Goal: Task Accomplishment & Management: Manage account settings

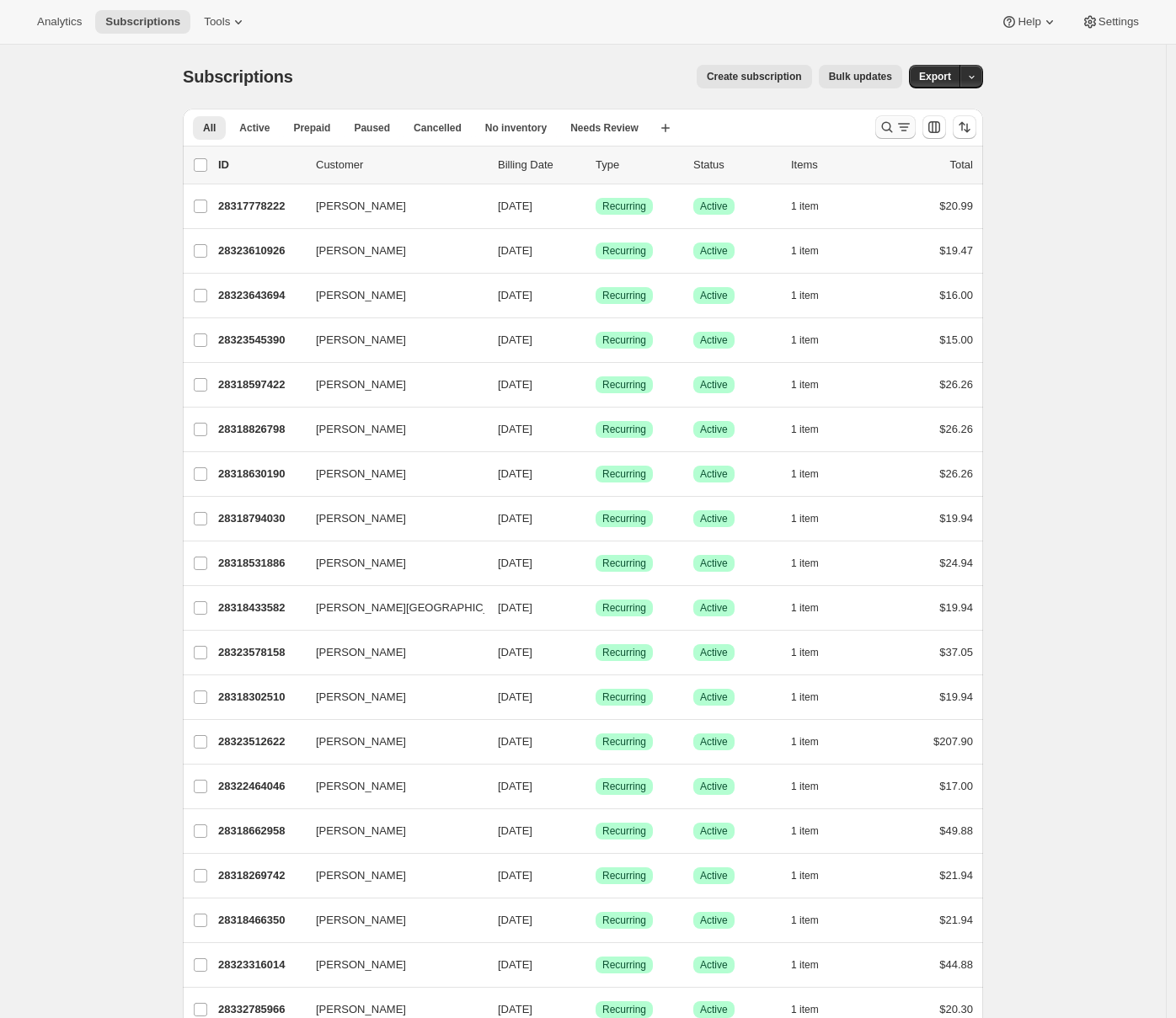
click at [906, 131] on icon "Search and filter results" at bounding box center [903, 127] width 17 height 17
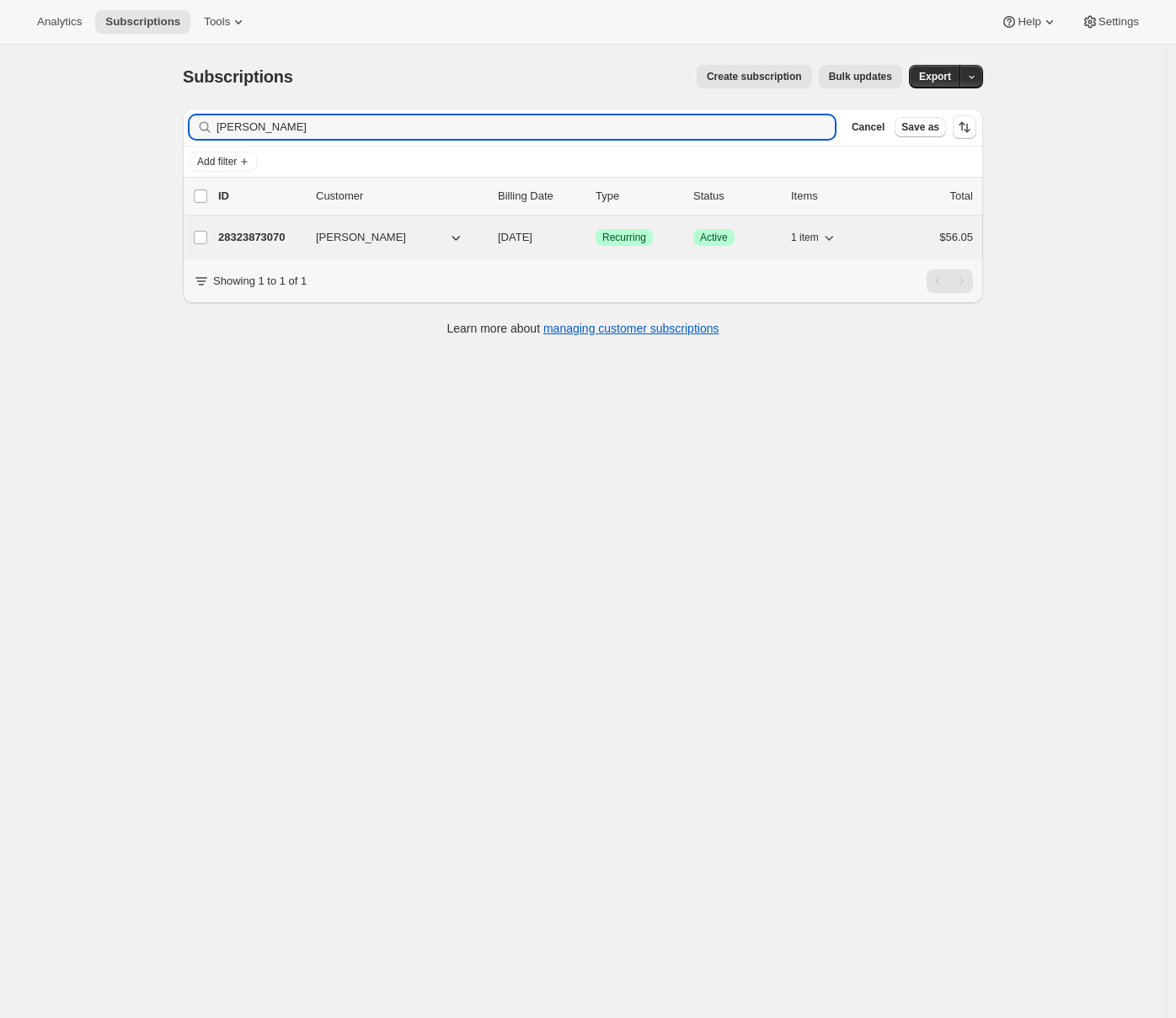
type input "[PERSON_NAME]"
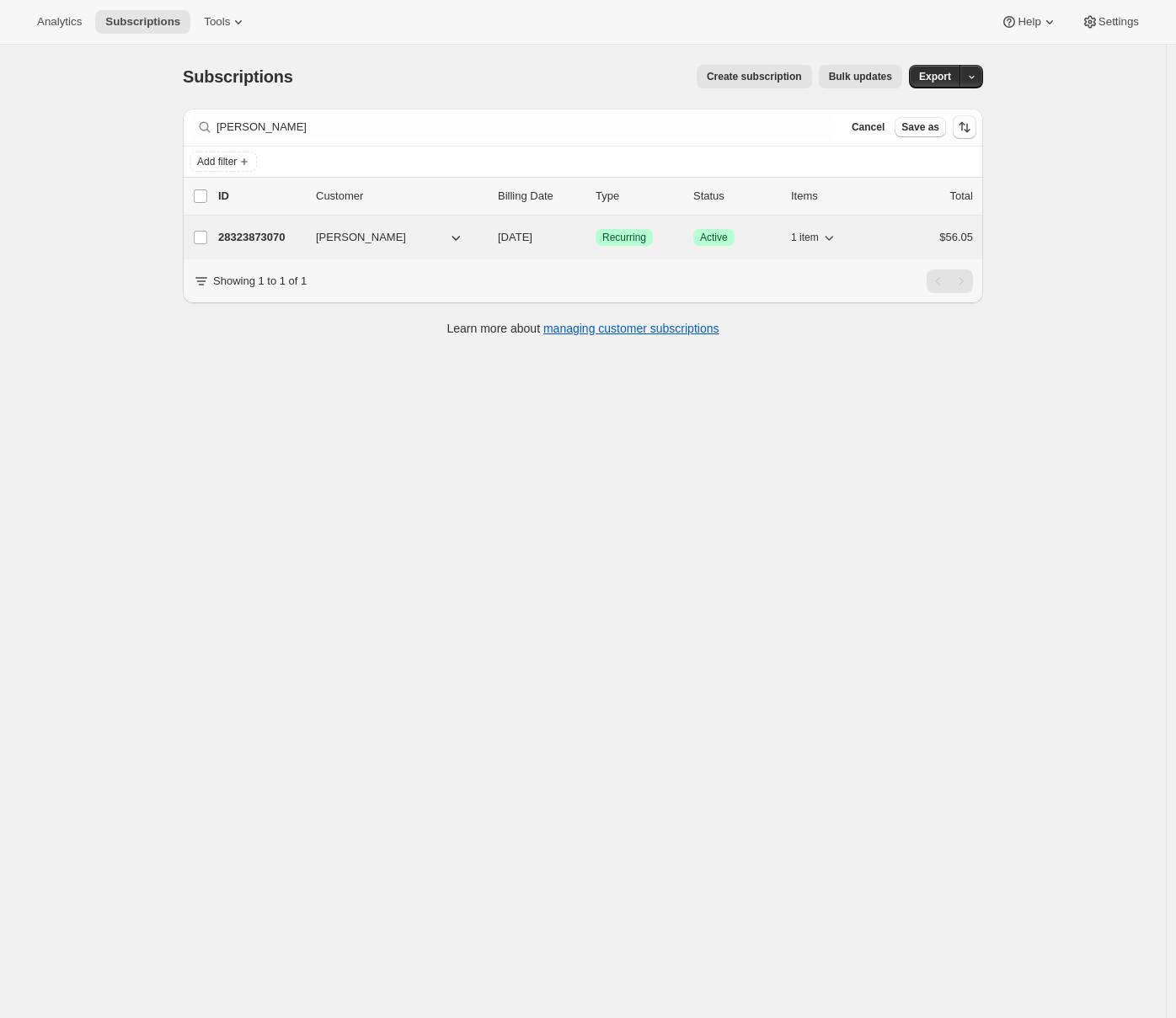
click at [276, 232] on p "28323873070" at bounding box center [261, 237] width 85 height 17
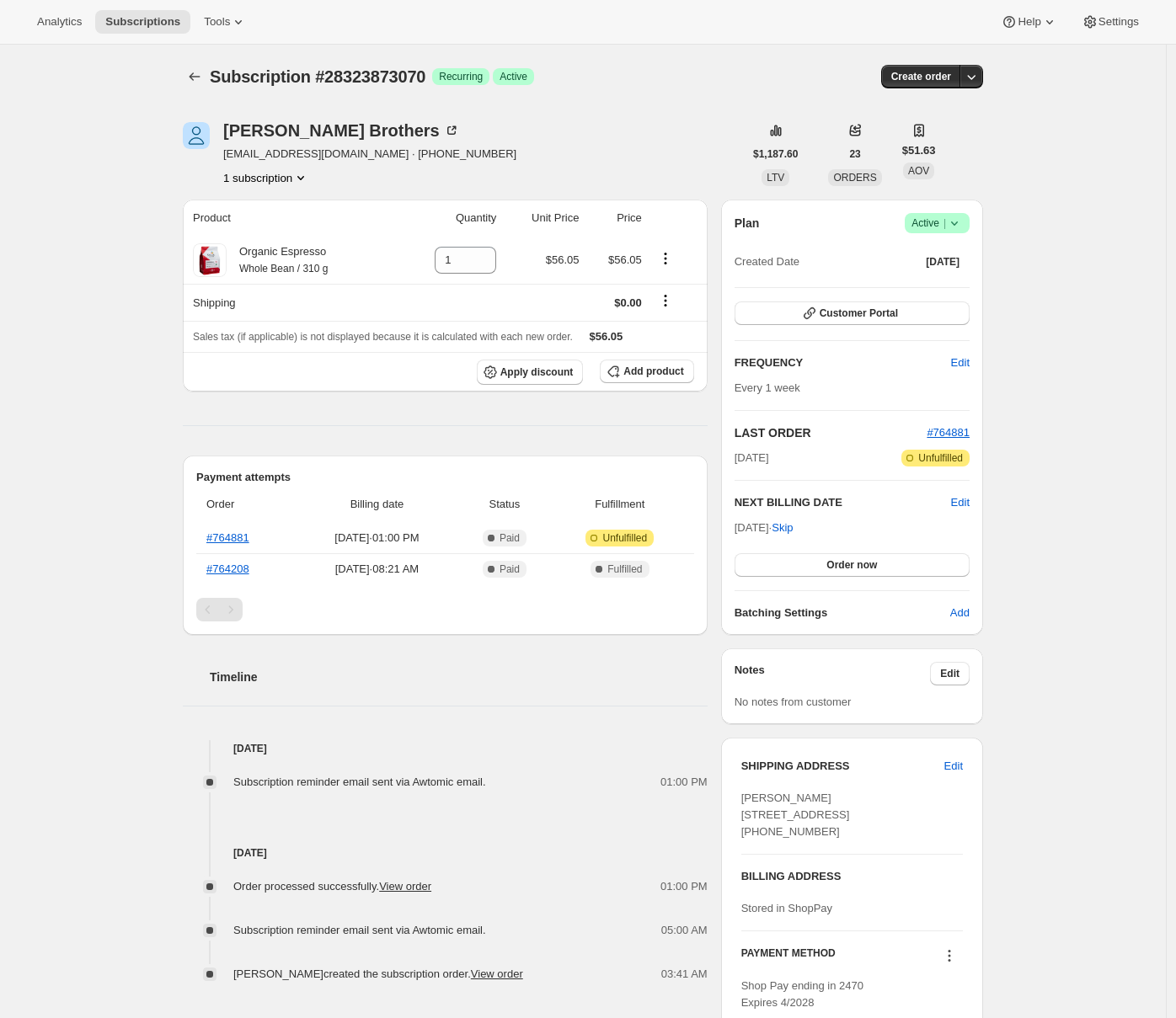
click at [136, 302] on div "Subscription #28323873070. This page is ready Subscription #28323873070 Success…" at bounding box center [583, 667] width 1165 height 1244
click at [672, 260] on icon "Product actions" at bounding box center [665, 258] width 17 height 17
click at [667, 289] on span "Swap variant" at bounding box center [669, 290] width 63 height 12
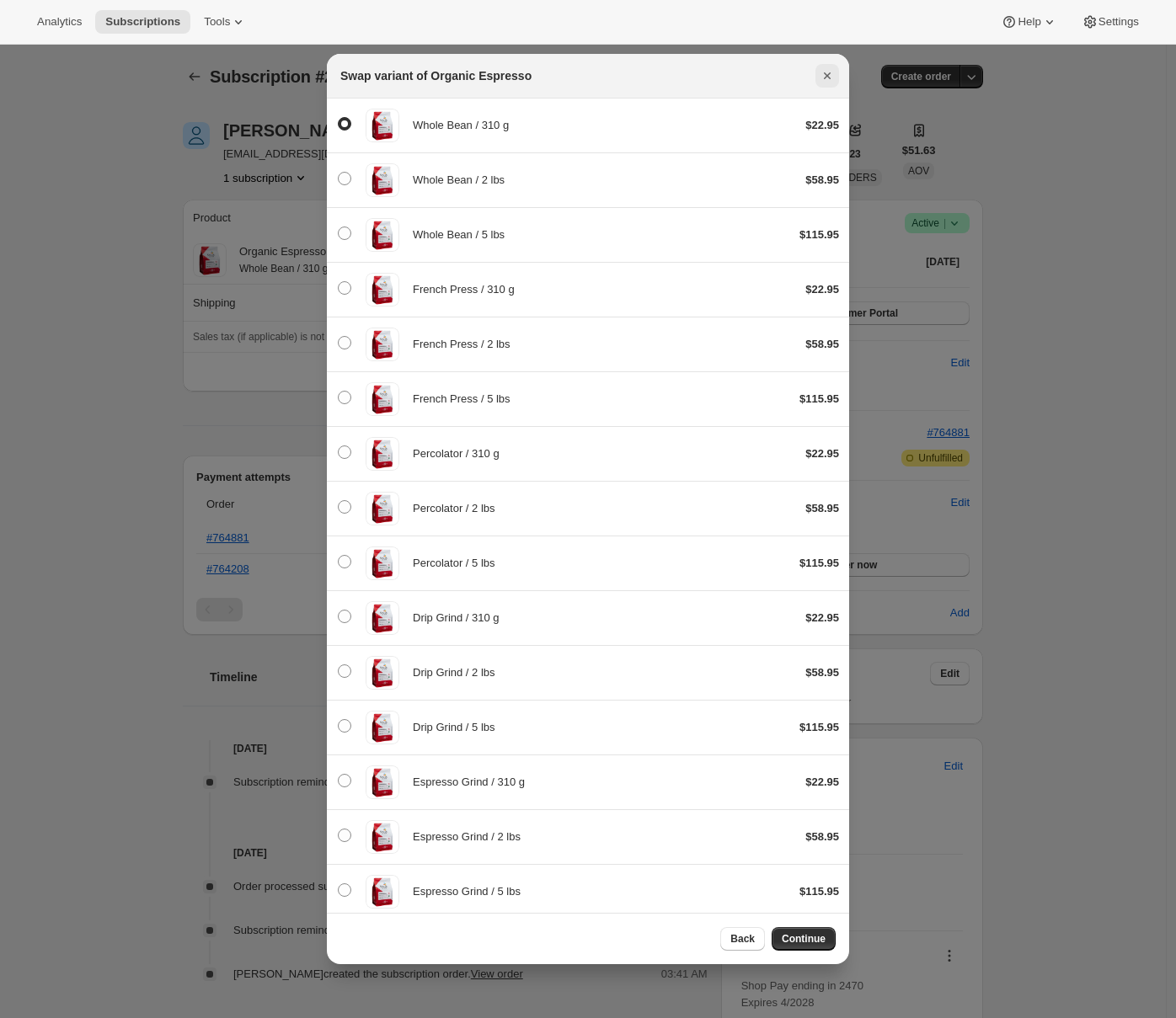
click at [825, 74] on icon "Close" at bounding box center [827, 76] width 17 height 17
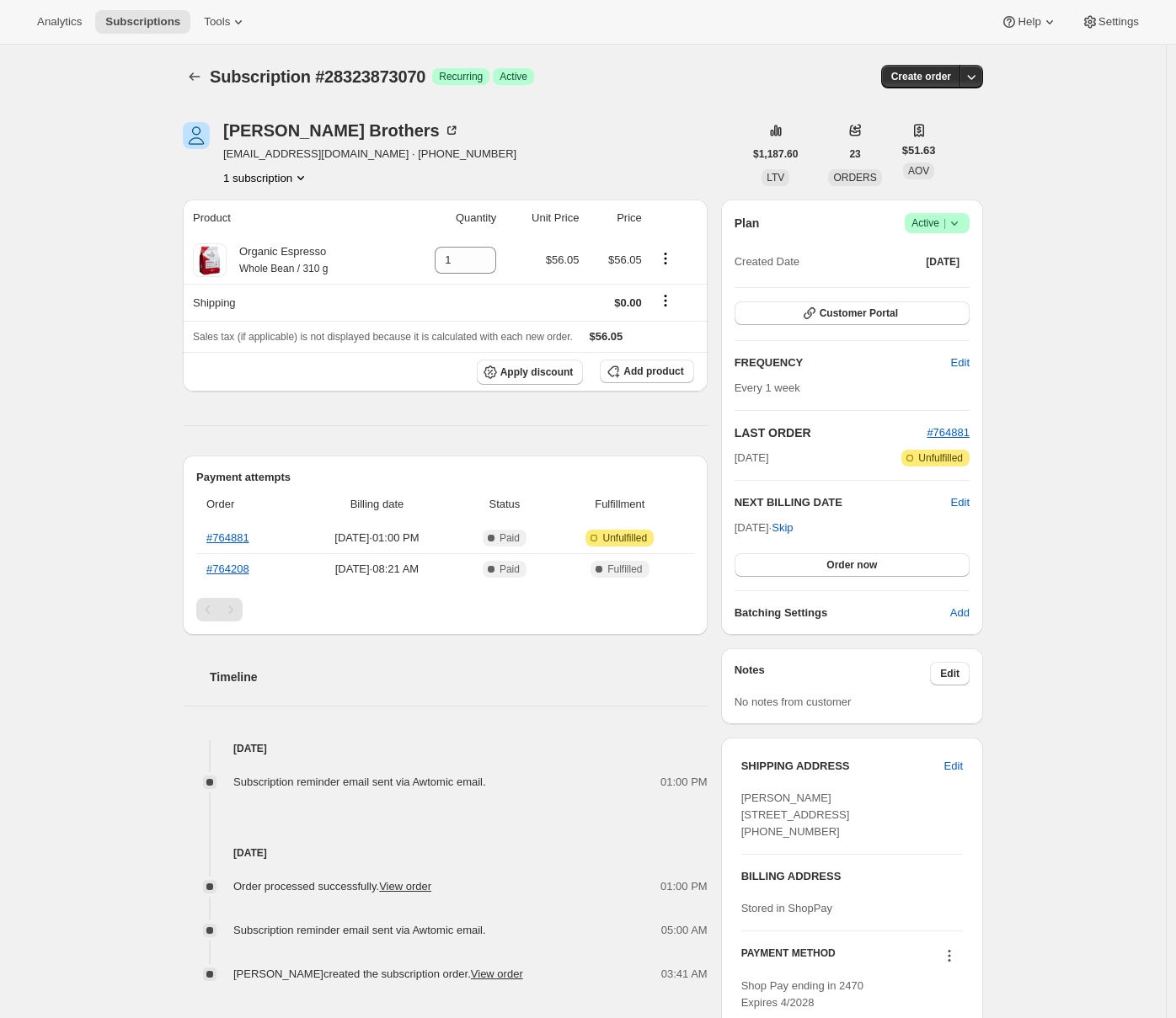
click at [959, 223] on icon at bounding box center [954, 223] width 17 height 17
click at [669, 260] on icon "Product actions" at bounding box center [665, 258] width 17 height 17
click at [237, 538] on link "#764881" at bounding box center [227, 538] width 43 height 12
click at [670, 267] on icon "Product actions" at bounding box center [665, 258] width 17 height 17
drag, startPoint x: 675, startPoint y: 299, endPoint x: 731, endPoint y: 163, distance: 147.1
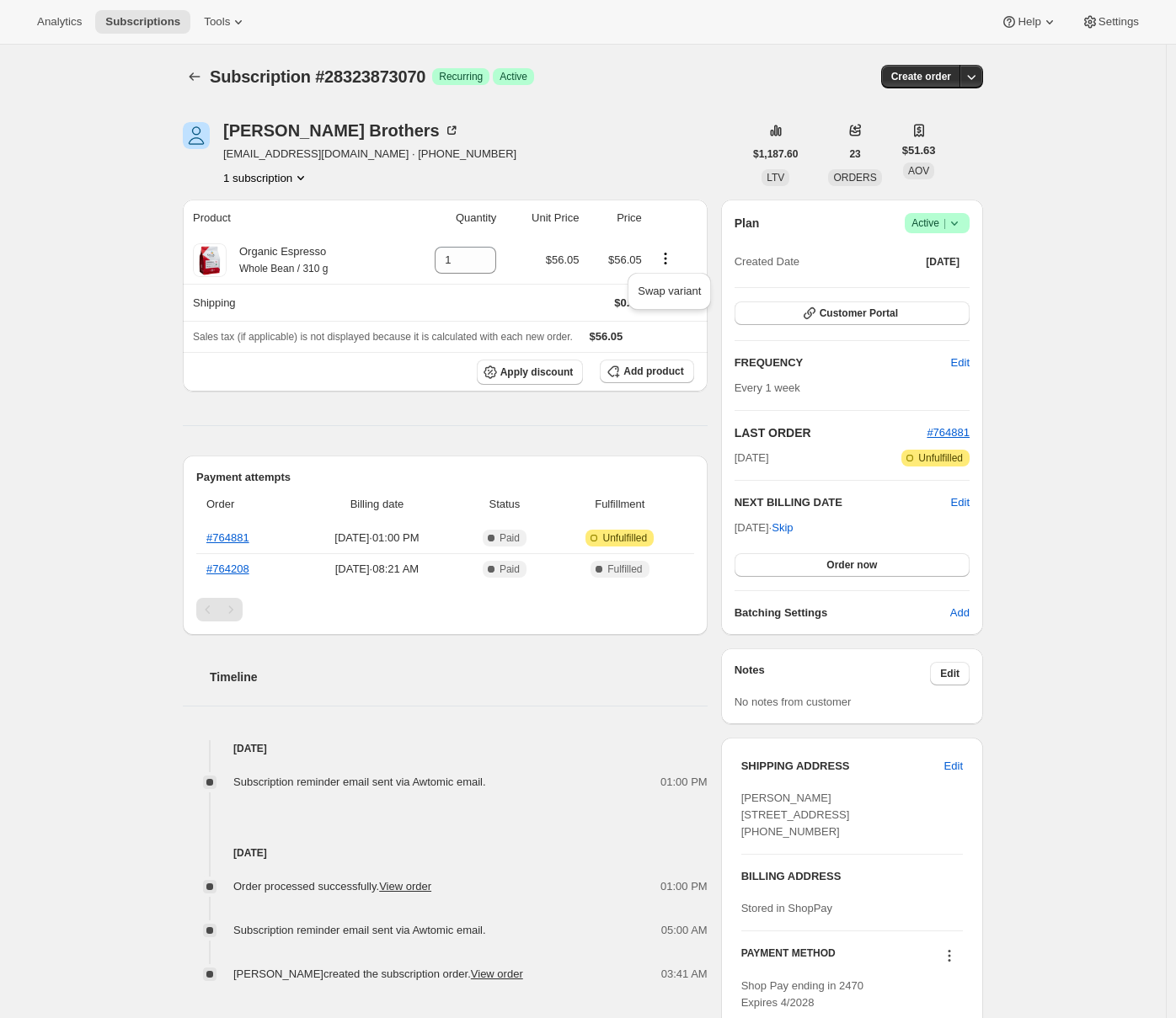
click at [731, 163] on div "Analytics Subscriptions Tools Help Settings Skip to content Subscription #28323…" at bounding box center [588, 644] width 1176 height 1289
click at [960, 224] on icon at bounding box center [954, 223] width 17 height 17
click at [923, 283] on span "Cancel subscription" at bounding box center [937, 285] width 95 height 12
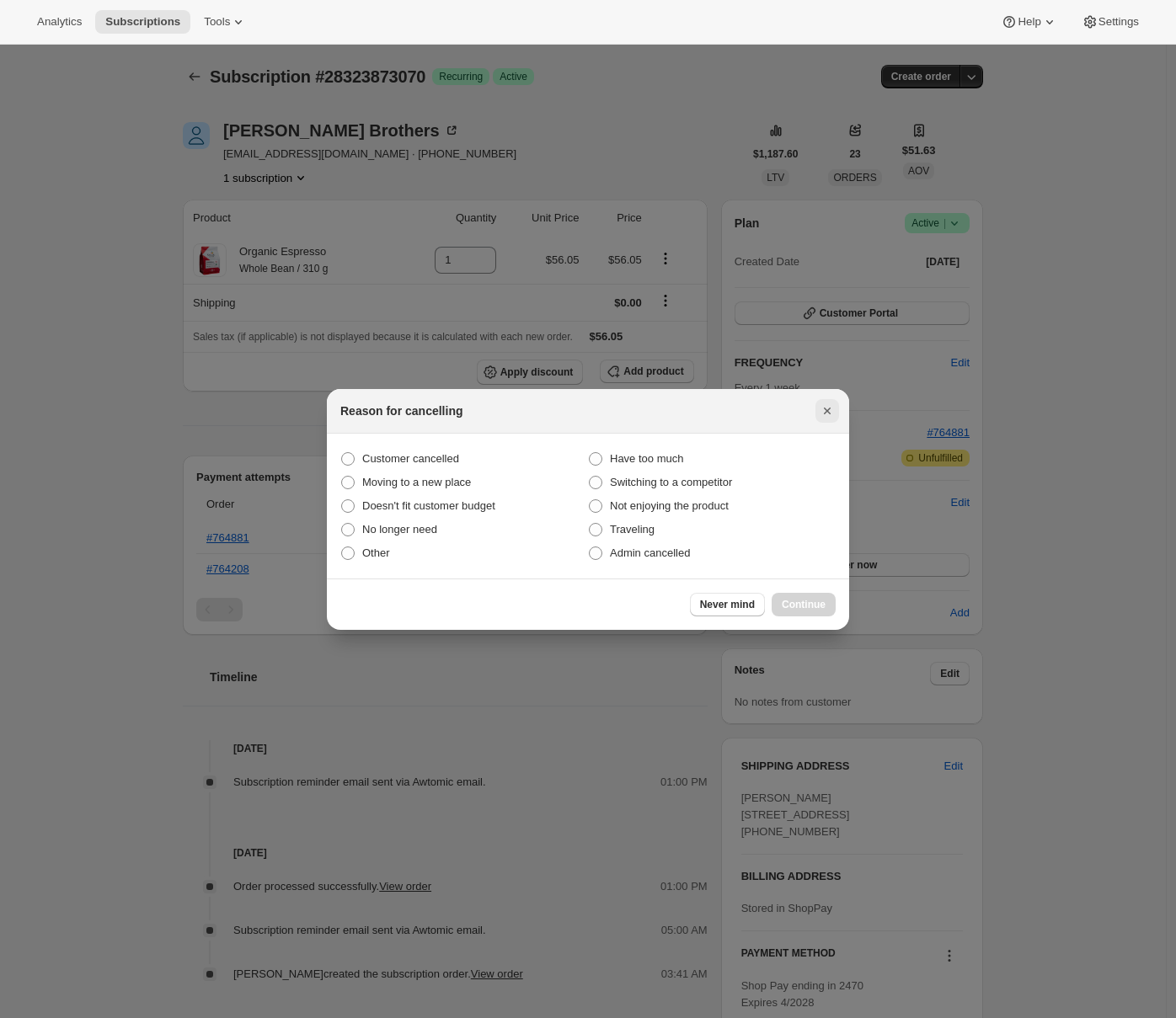
click at [830, 406] on icon "Close" at bounding box center [827, 410] width 17 height 17
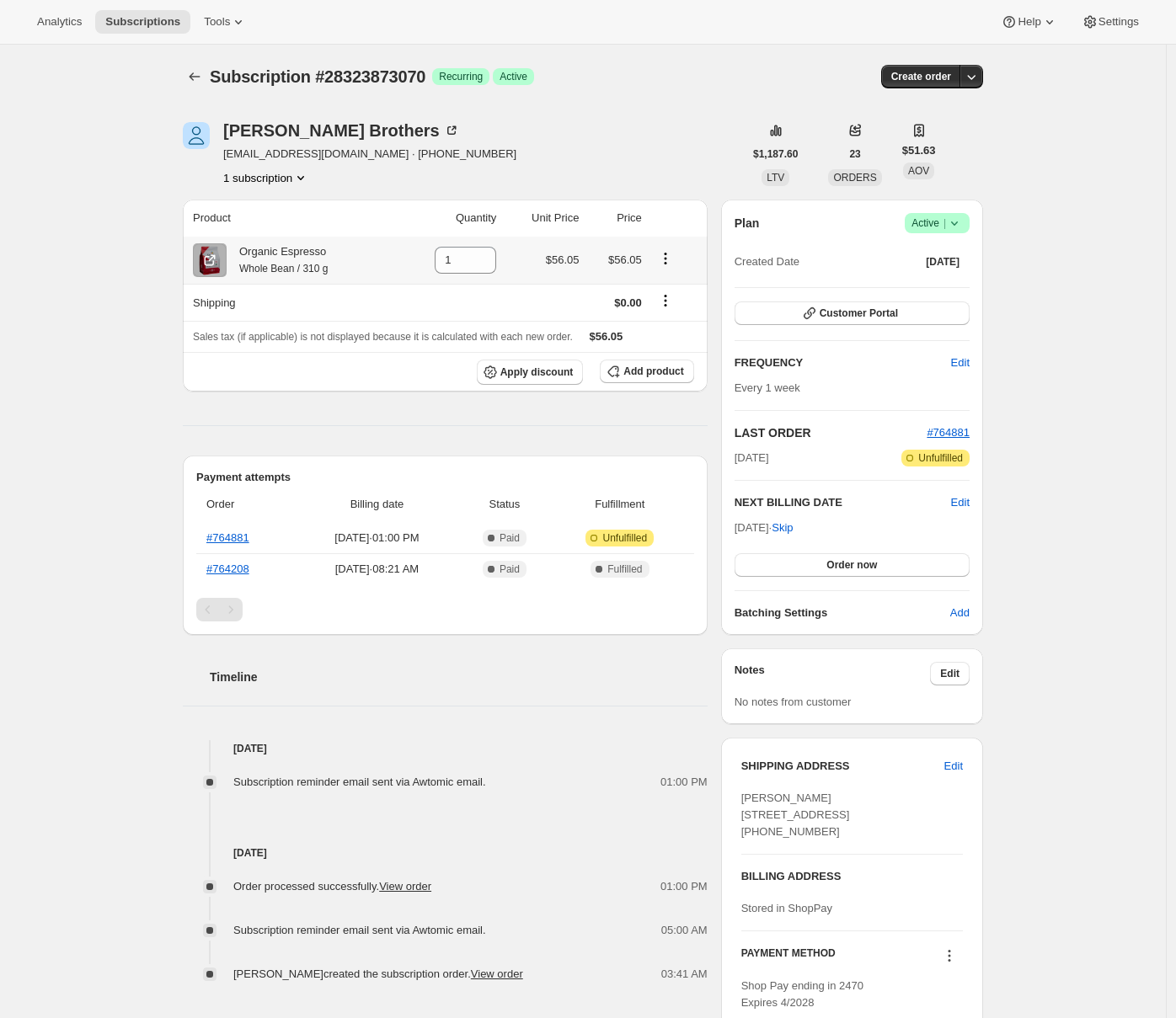
click at [674, 260] on icon "Product actions" at bounding box center [665, 258] width 17 height 17
click at [74, 342] on div "Subscription #28323873070. This page is ready Subscription #28323873070 Success…" at bounding box center [583, 667] width 1165 height 1244
drag, startPoint x: 356, startPoint y: 152, endPoint x: 226, endPoint y: 150, distance: 130.0
click at [226, 150] on span "[EMAIL_ADDRESS][DOMAIN_NAME] · [PHONE_NUMBER]" at bounding box center [370, 154] width 293 height 17
copy span "[EMAIL_ADDRESS][DOMAIN_NAME]"
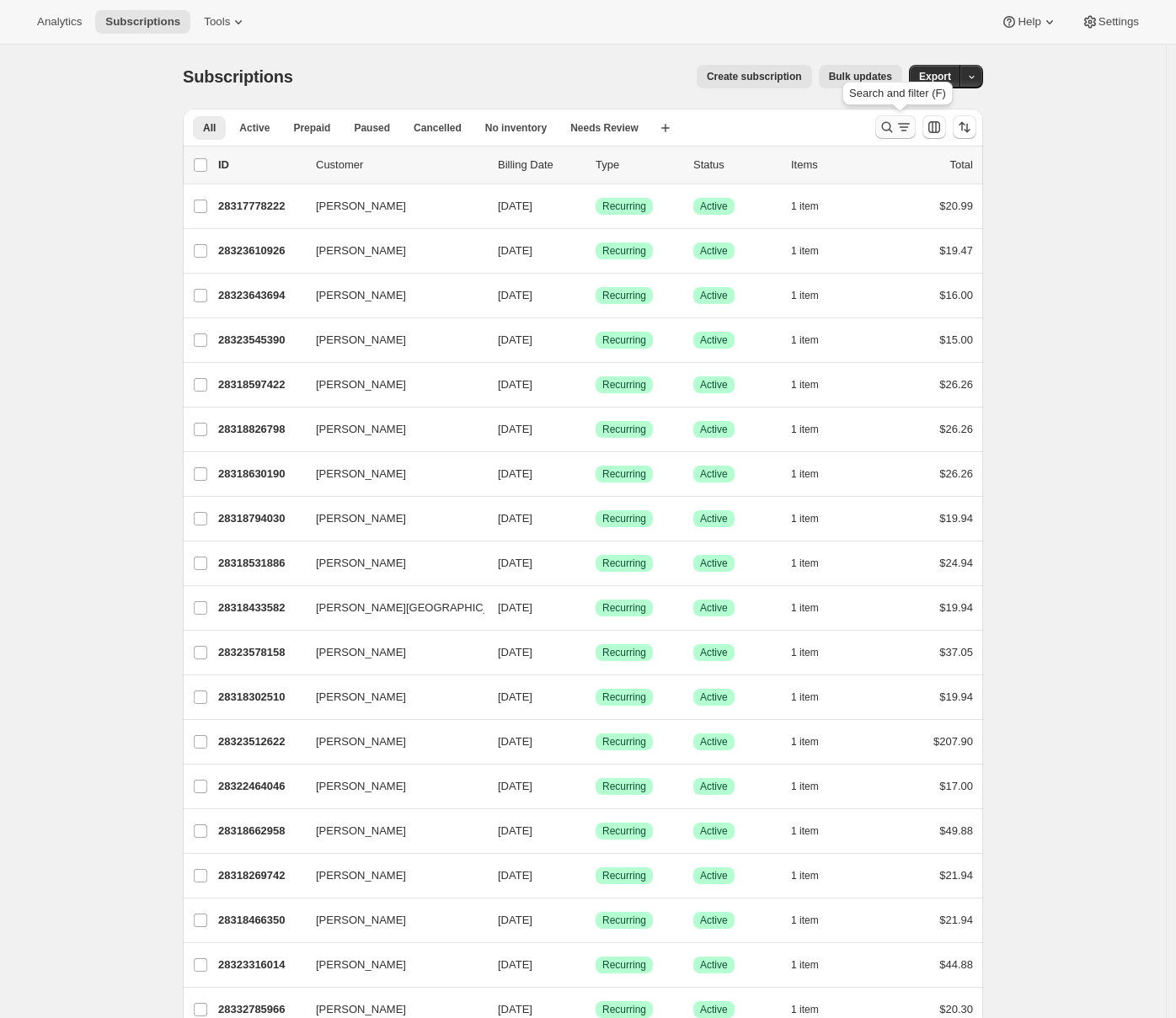
click at [905, 121] on icon "Search and filter results" at bounding box center [903, 127] width 17 height 17
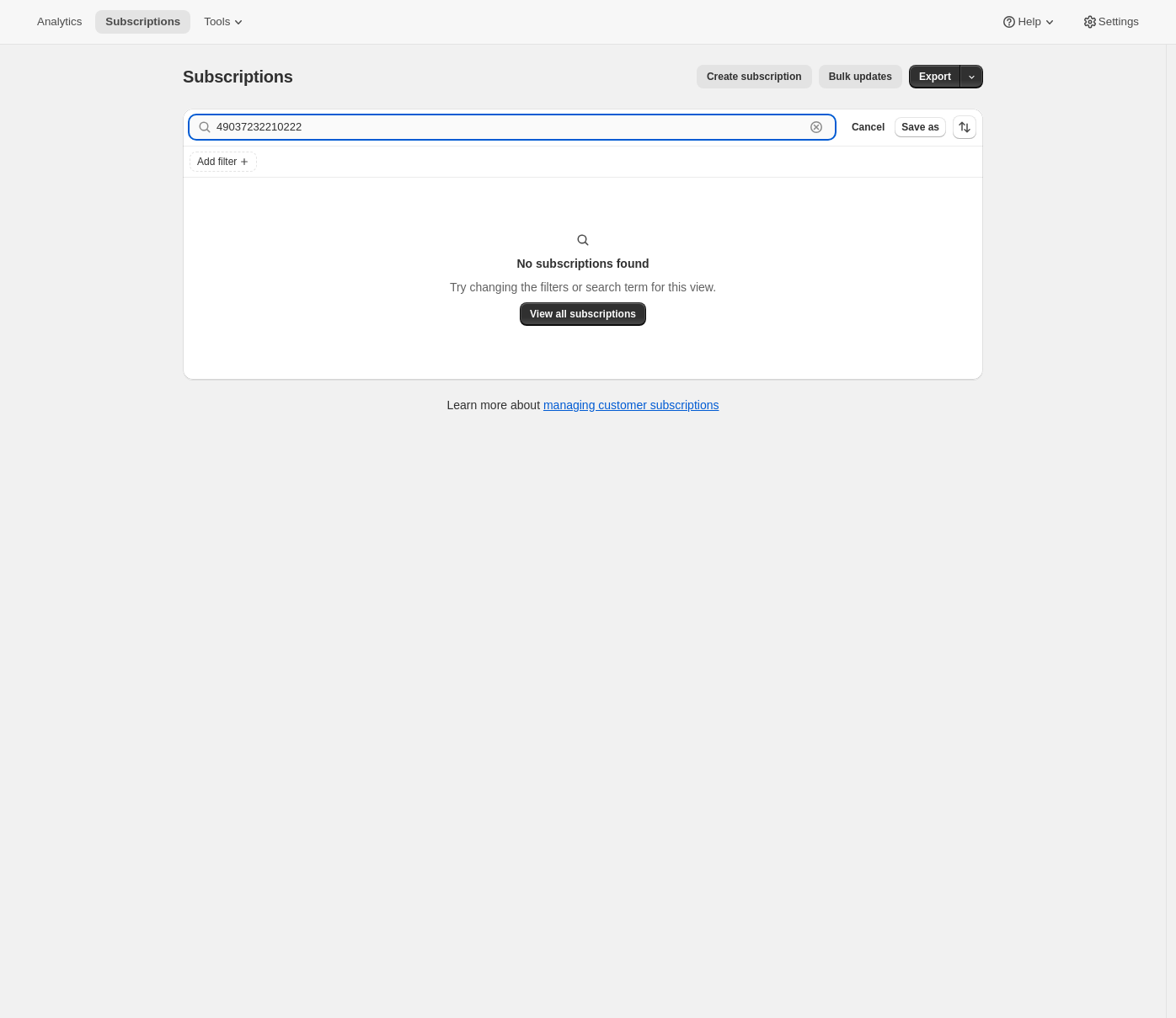
click at [715, 135] on input "49037232210222" at bounding box center [511, 127] width 588 height 24
paste input "[EMAIL_ADDRESS][DOMAIN_NAME]"
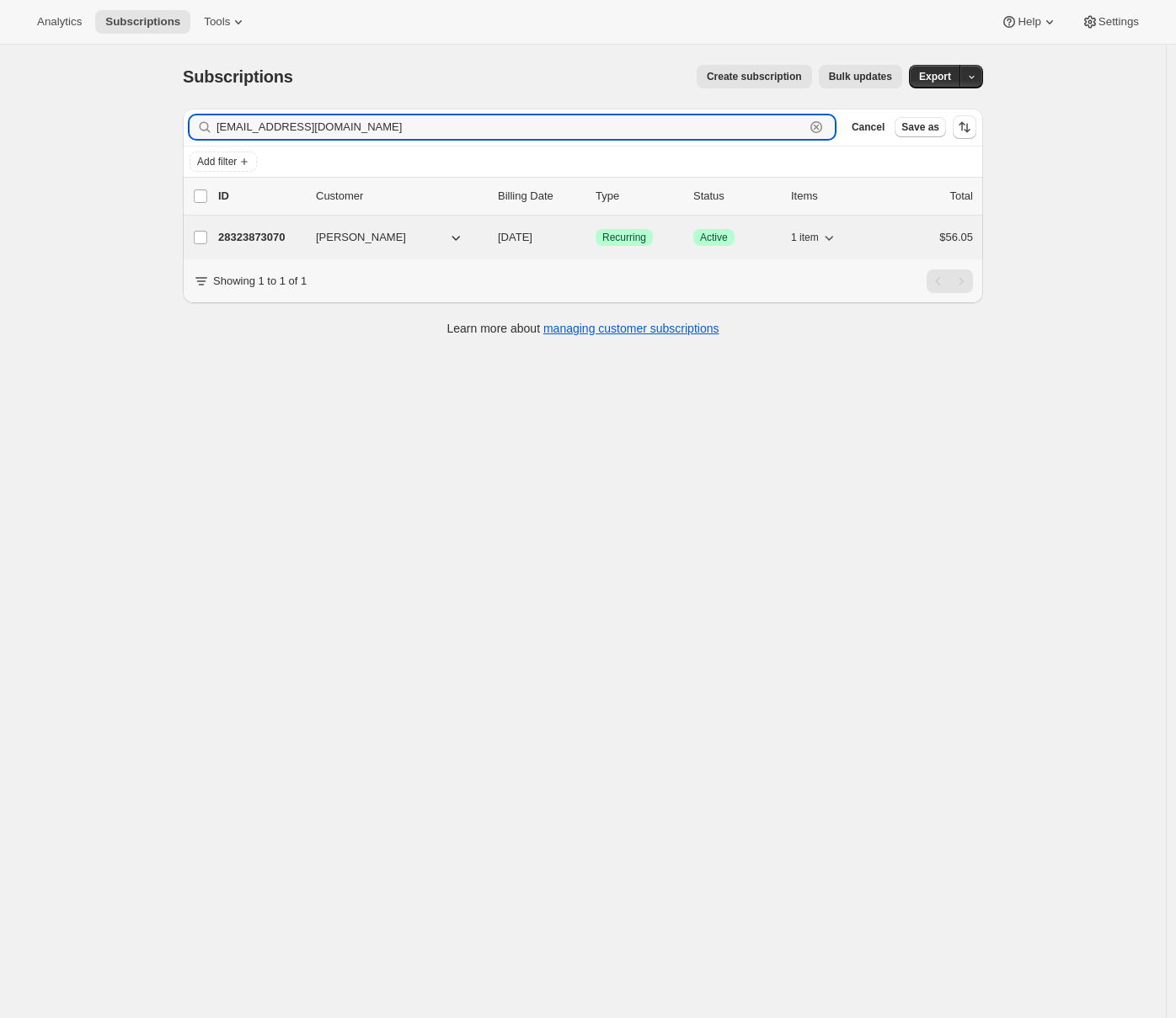
type input "[EMAIL_ADDRESS][DOMAIN_NAME]"
click at [264, 238] on p "28323873070" at bounding box center [261, 237] width 85 height 17
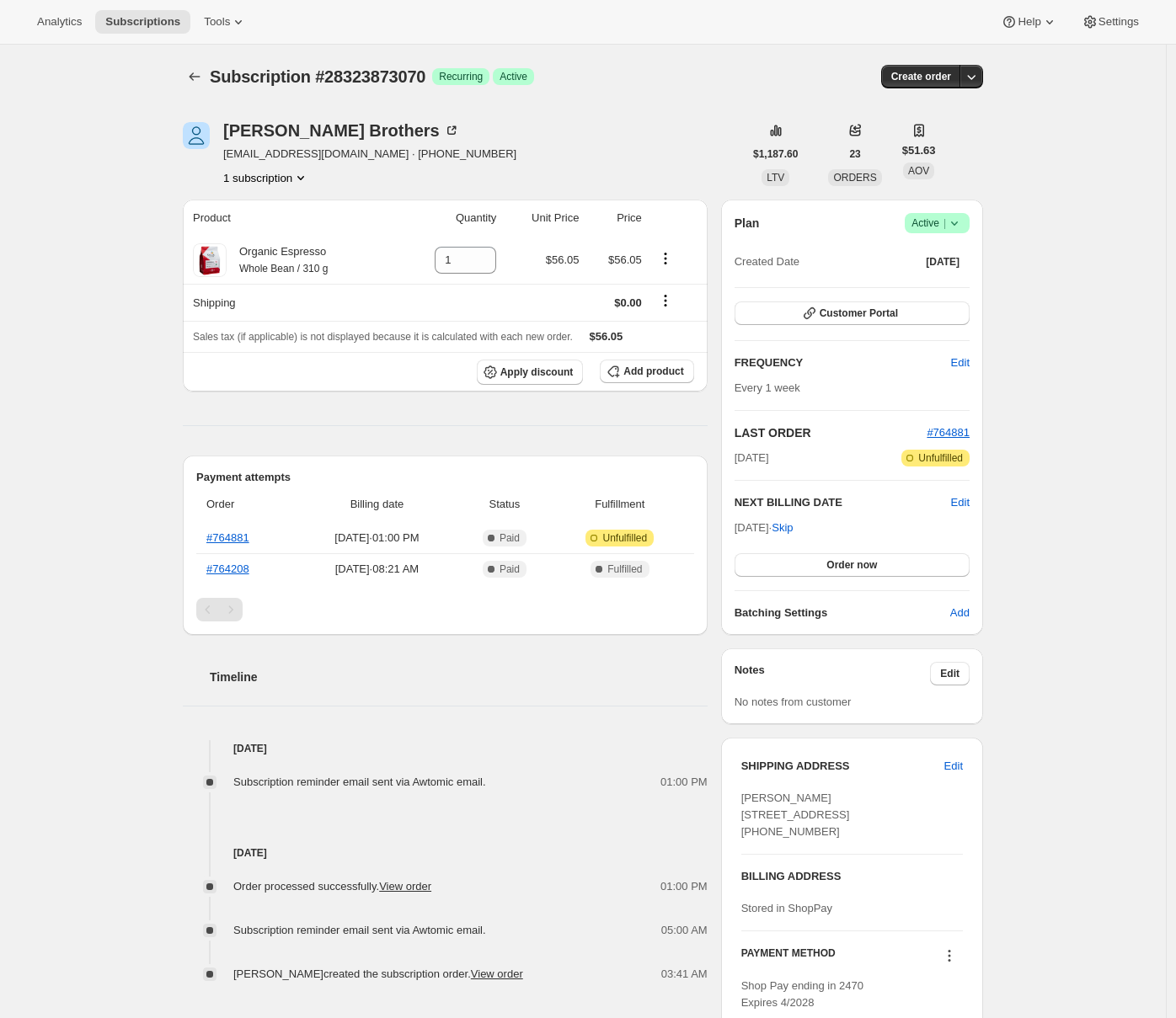
click at [960, 228] on icon at bounding box center [954, 223] width 17 height 17
click at [952, 284] on span "Cancel subscription" at bounding box center [937, 285] width 95 height 12
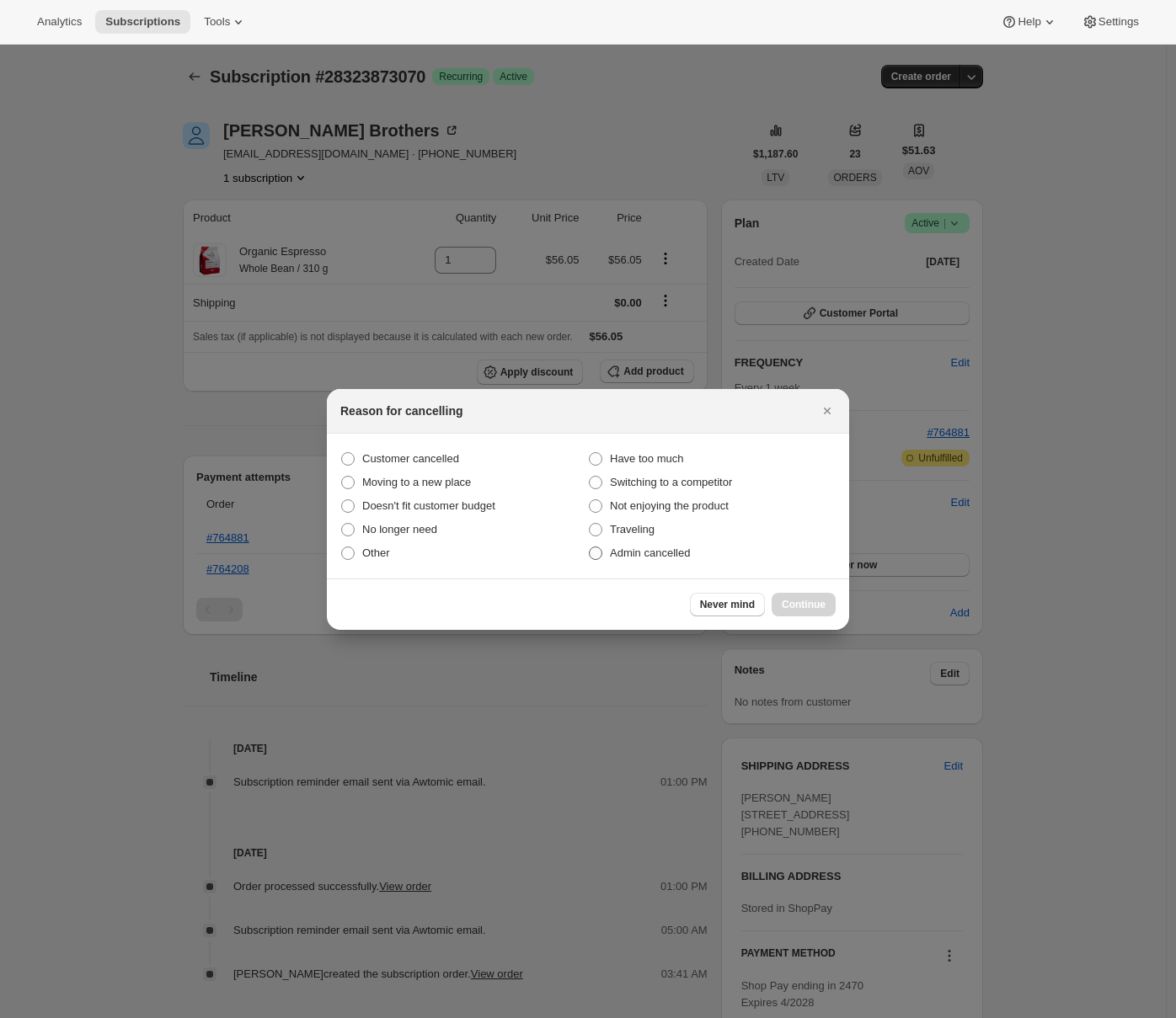
click at [610, 558] on span "Admin cancelled" at bounding box center [650, 553] width 80 height 12
click at [590, 547] on input "Admin cancelled" at bounding box center [589, 546] width 1 height 1
radio input "true"
click at [821, 606] on span "Continue" at bounding box center [804, 604] width 44 height 13
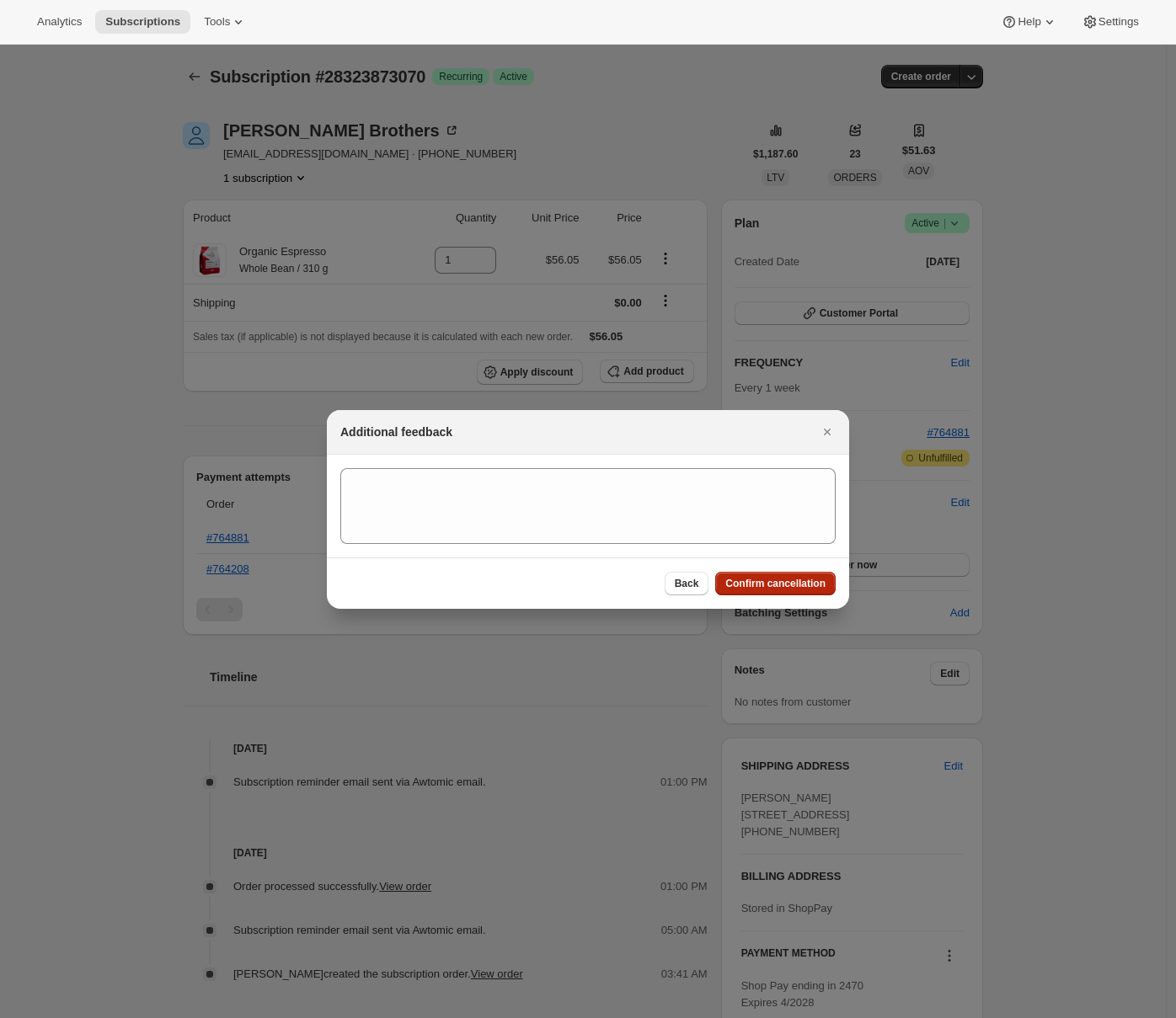
click at [751, 582] on span "Confirm cancellation" at bounding box center [775, 582] width 100 height 13
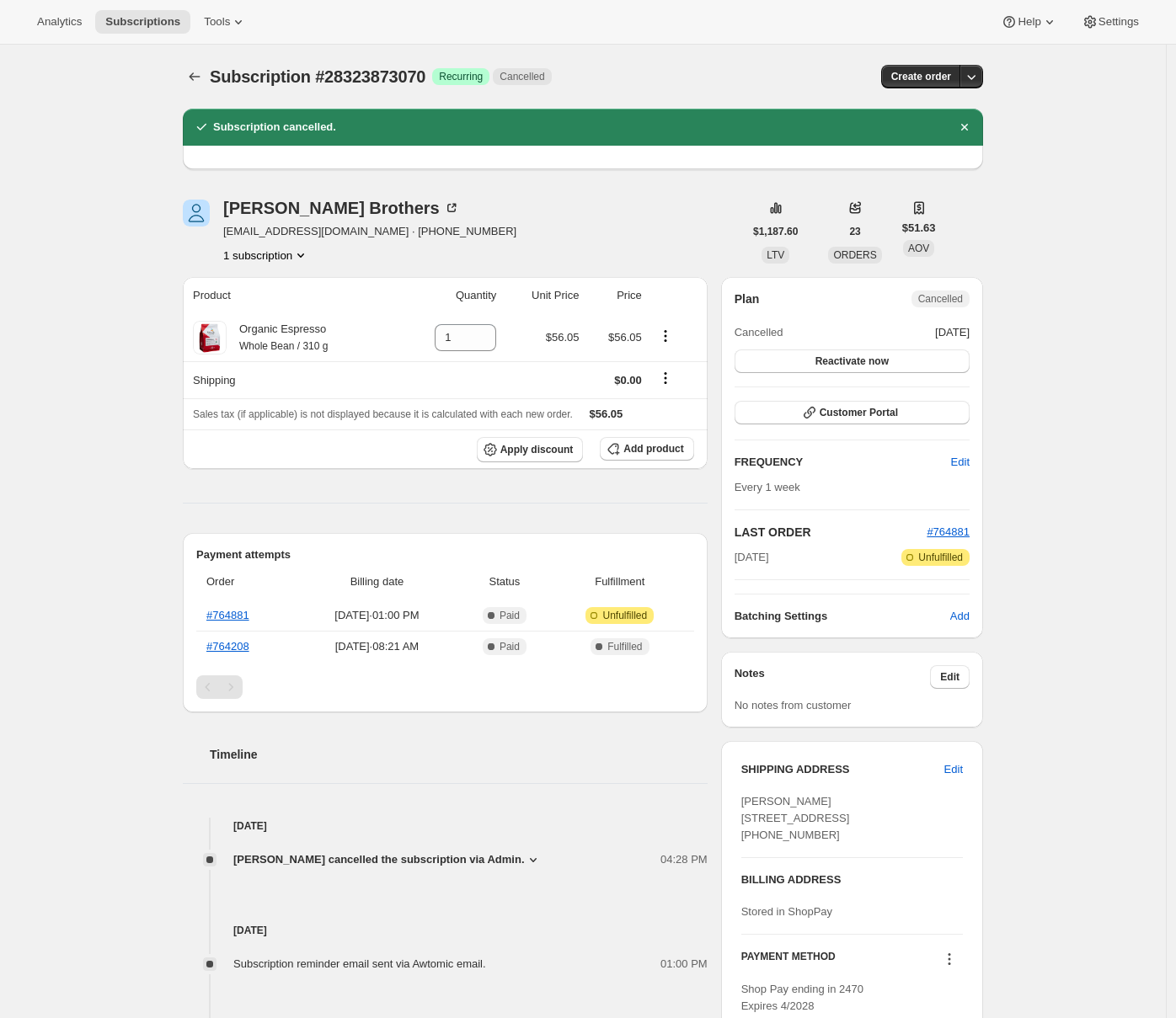
drag, startPoint x: 142, startPoint y: 354, endPoint x: 186, endPoint y: 343, distance: 45.4
click at [143, 354] on div "Subscription #28323873070. This page is ready Subscription #28323873070 Success…" at bounding box center [583, 669] width 1165 height 1248
click at [211, 338] on icon at bounding box center [209, 337] width 17 height 17
click at [215, 336] on icon at bounding box center [212, 336] width 7 height 7
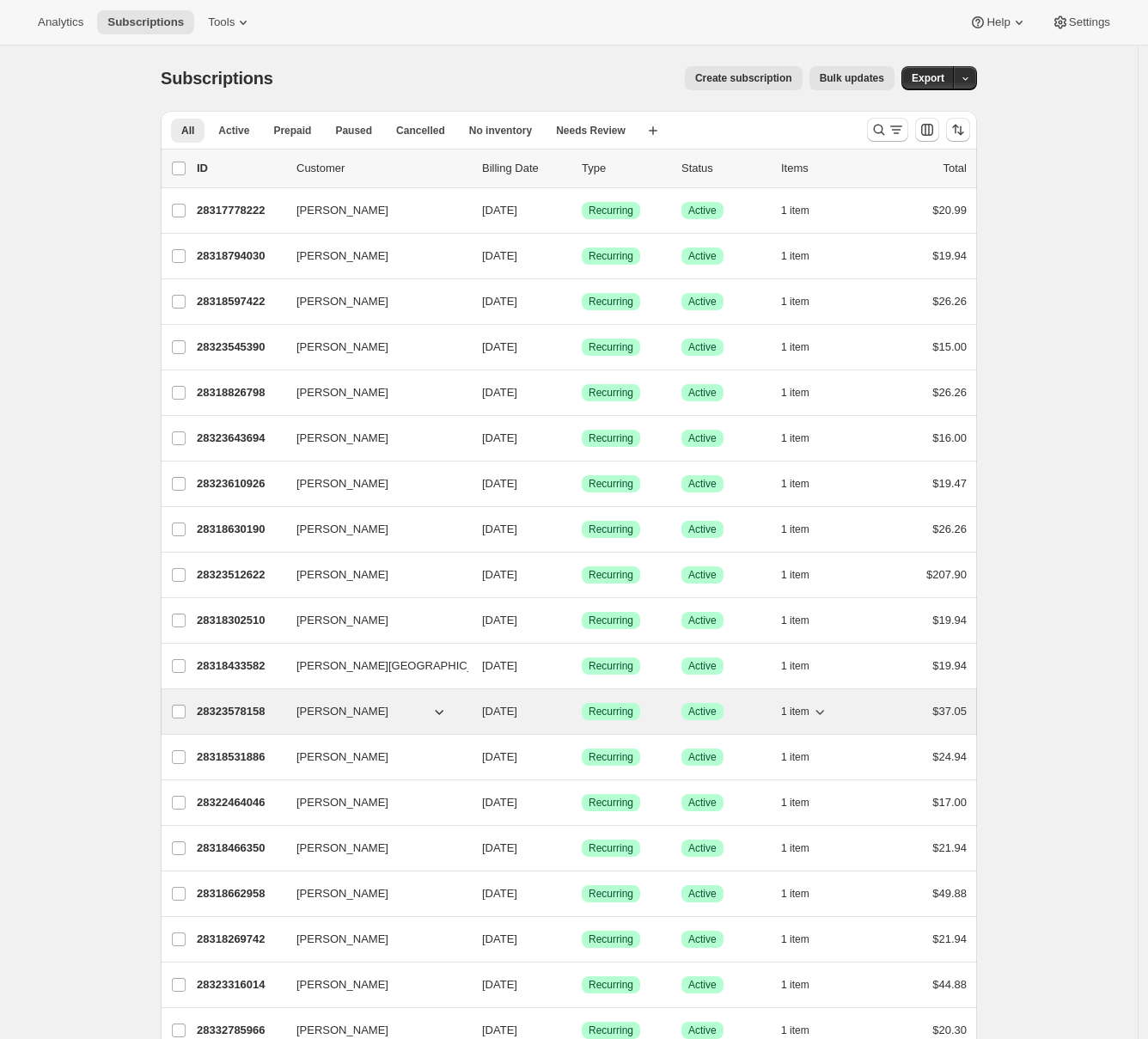
click at [228, 711] on p "28323578158" at bounding box center [240, 711] width 86 height 17
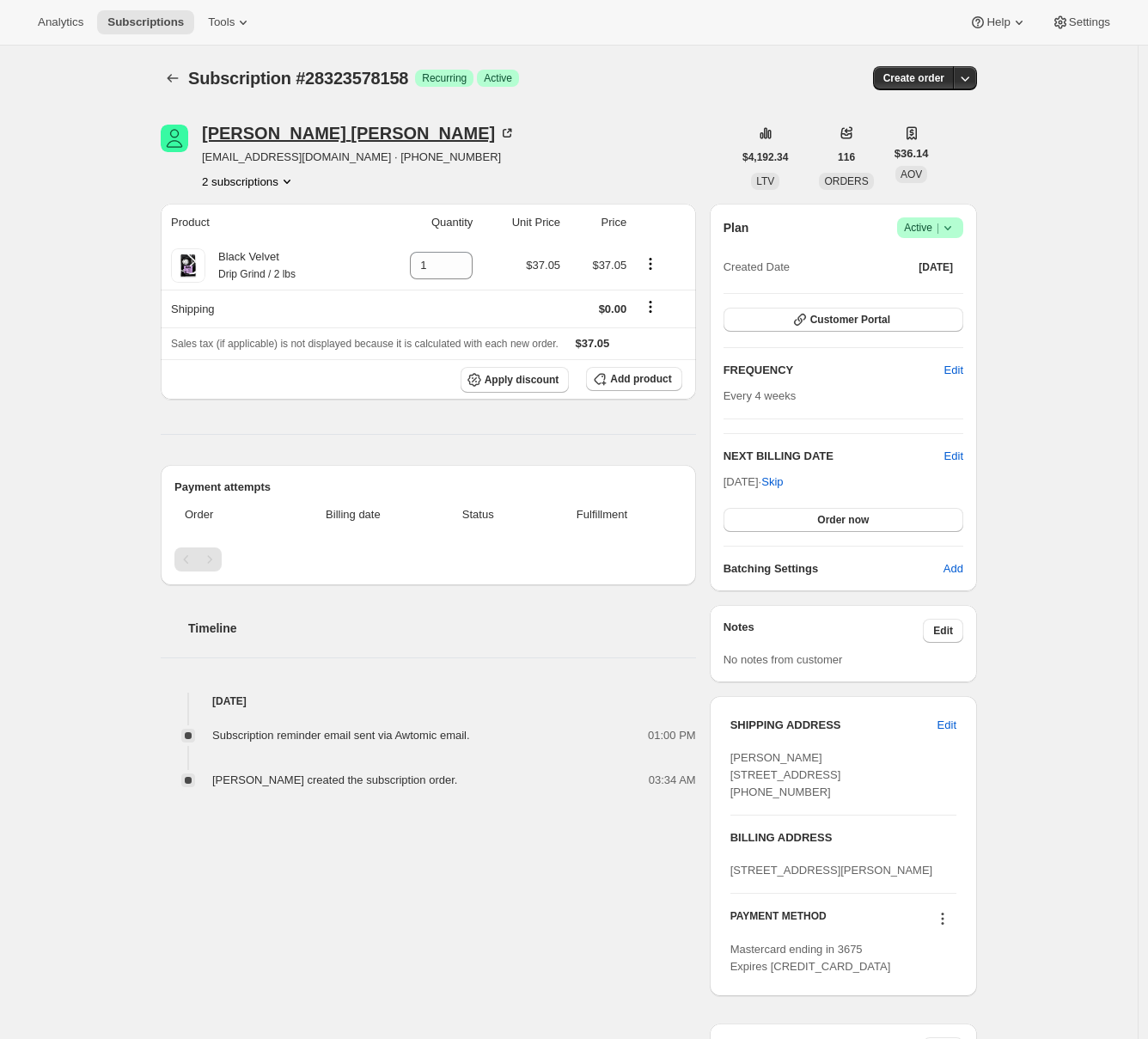
click at [261, 131] on div "Blane Reinhart" at bounding box center [358, 133] width 313 height 17
click at [102, 198] on div "Subscription #28323578158. This page is ready Subscription #28323578158 Success…" at bounding box center [569, 652] width 1138 height 1213
click at [167, 20] on span "Subscriptions" at bounding box center [146, 22] width 76 height 13
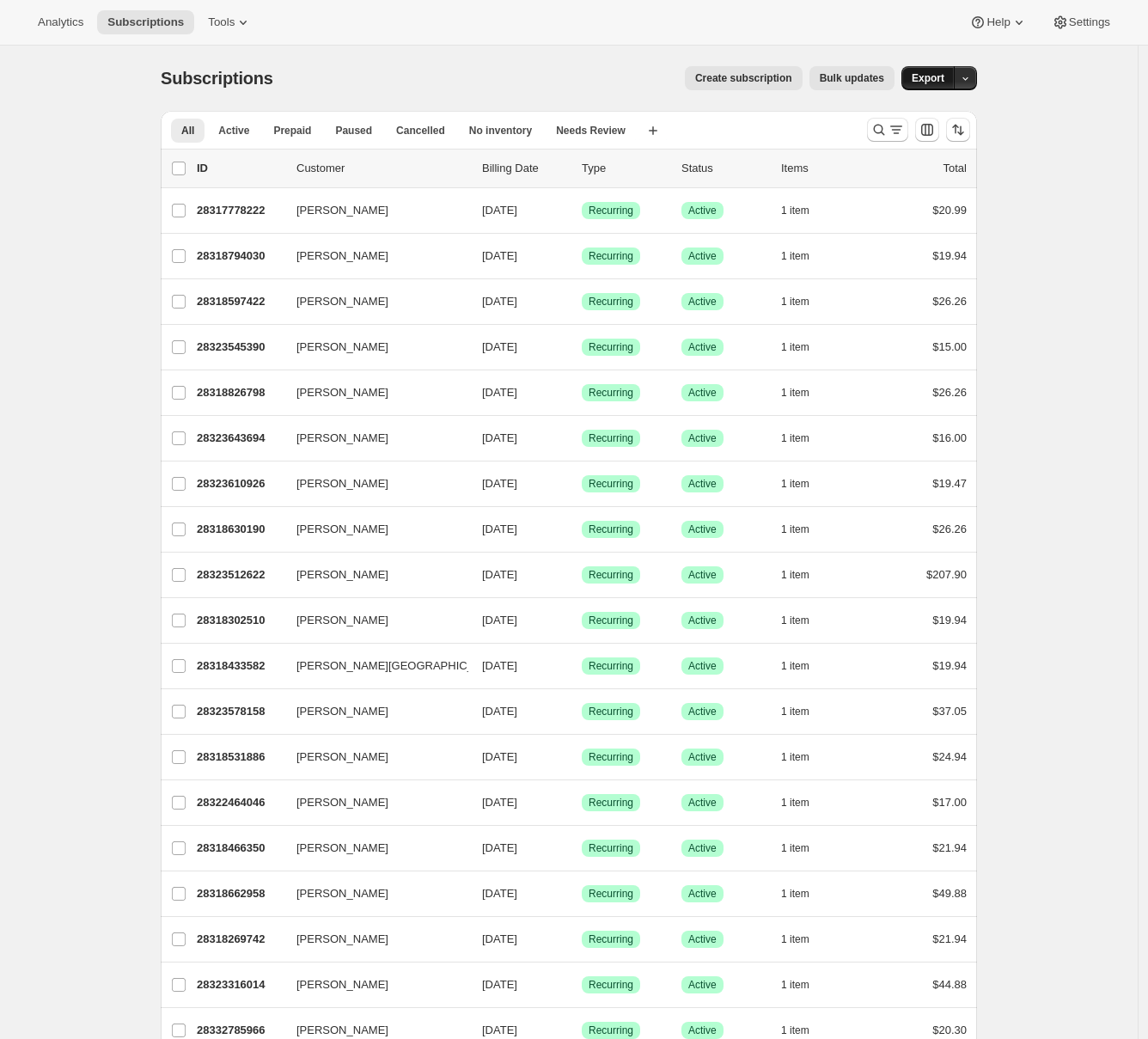
click at [926, 81] on span "Export" at bounding box center [928, 77] width 32 height 13
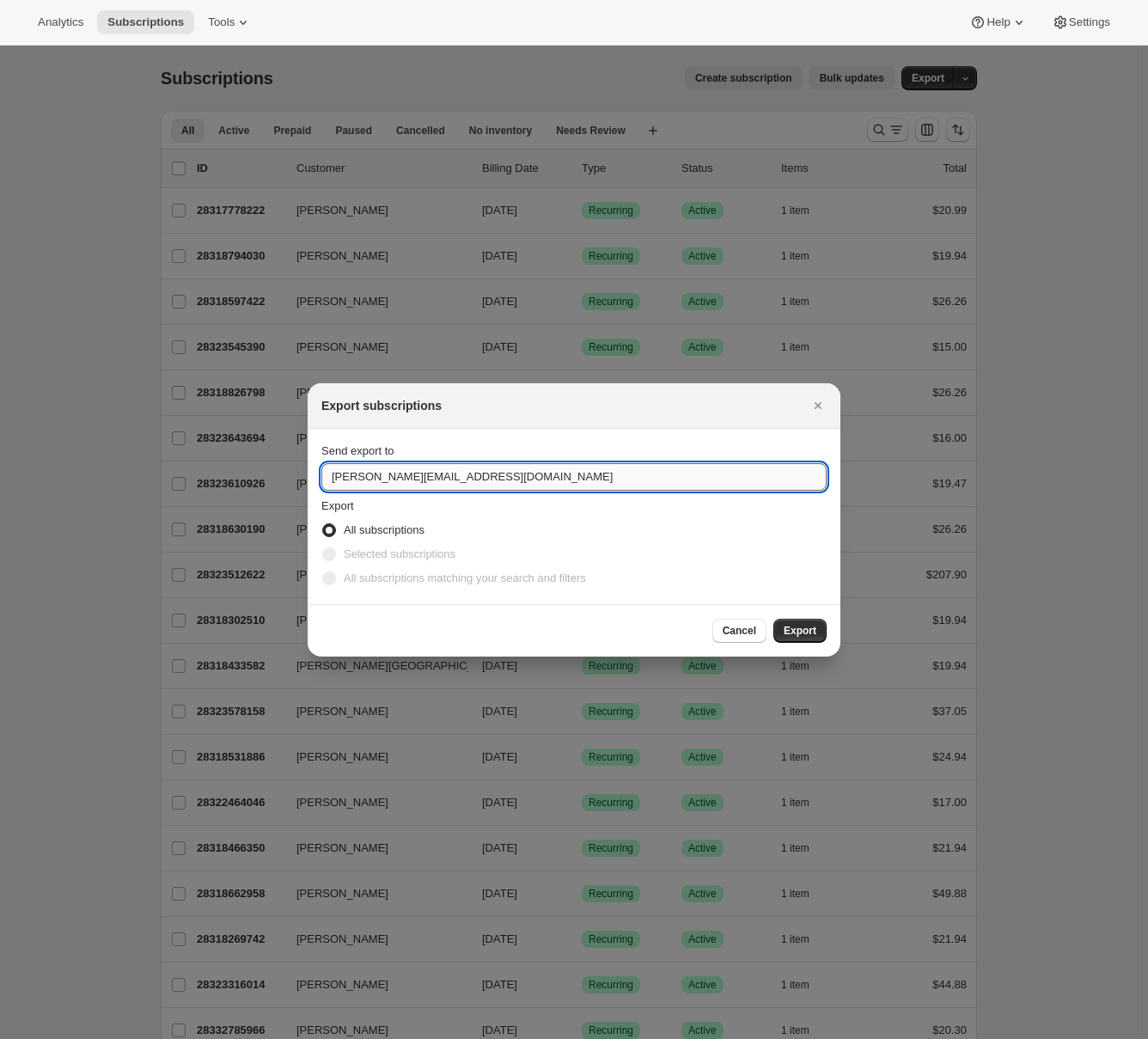
click at [392, 469] on input "elise@gocoffeego.com" at bounding box center [574, 477] width 506 height 28
type input "adrian@awtomic.com"
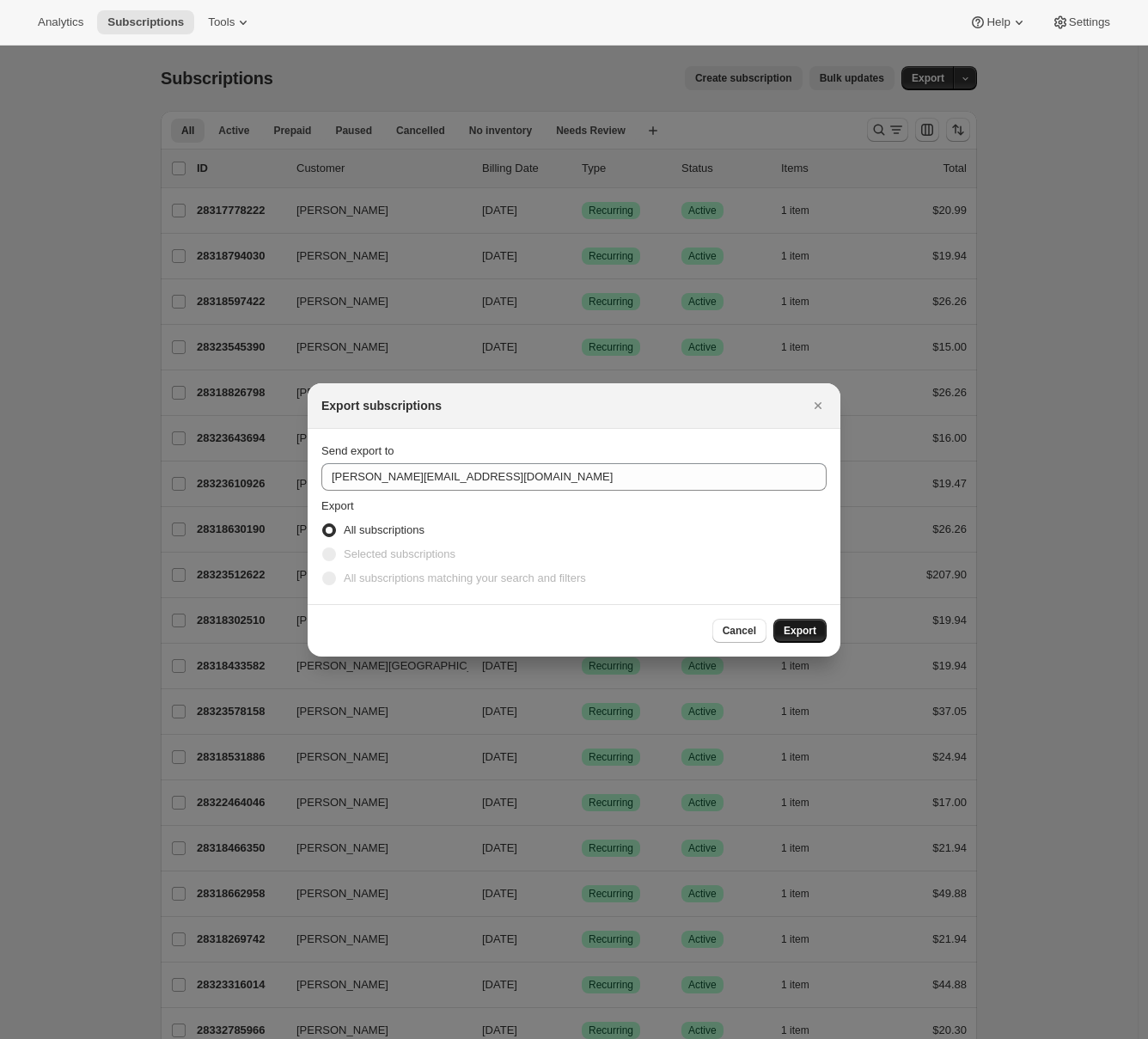
click at [813, 625] on span "Export" at bounding box center [800, 630] width 32 height 13
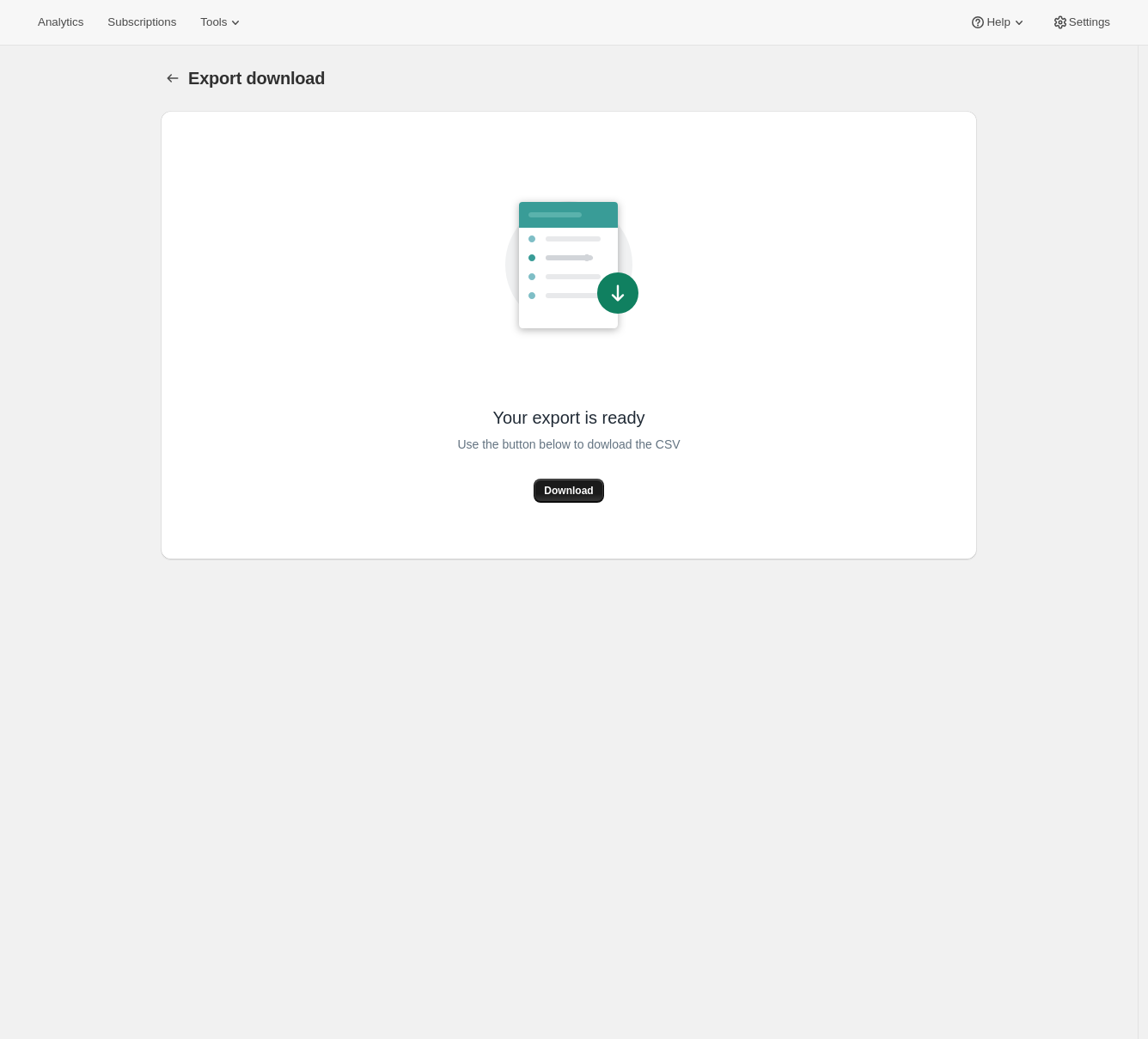
click at [576, 489] on span "Download" at bounding box center [569, 490] width 49 height 13
